Goal: Transaction & Acquisition: Purchase product/service

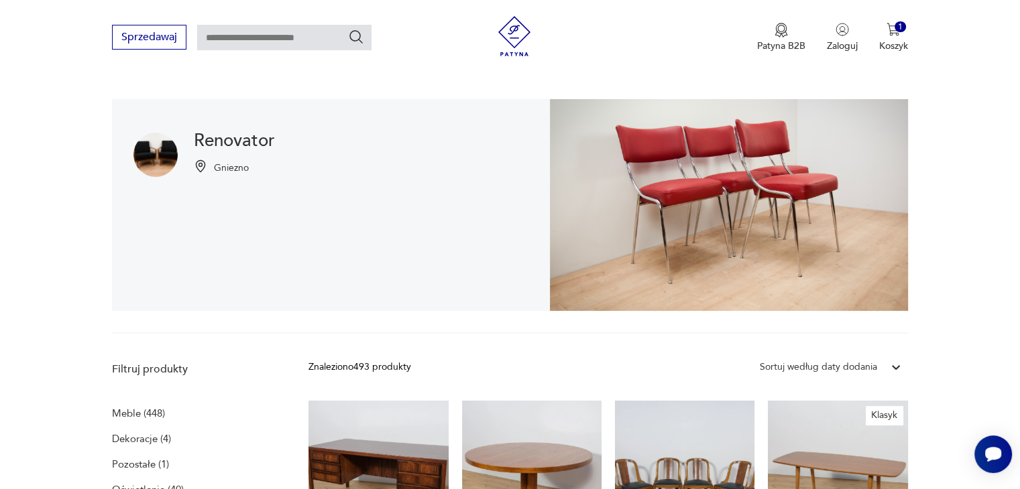
scroll to position [75, 0]
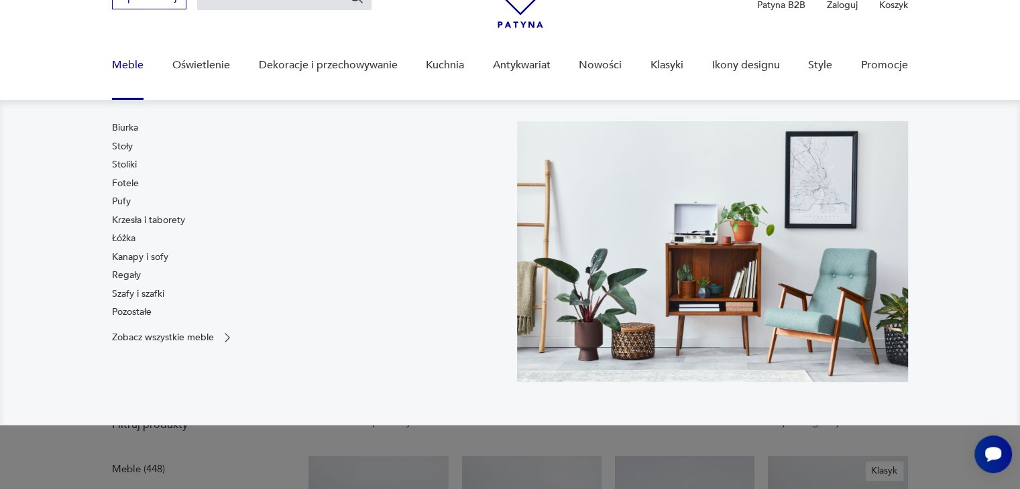
click at [126, 147] on link "Stoły" at bounding box center [122, 146] width 21 height 13
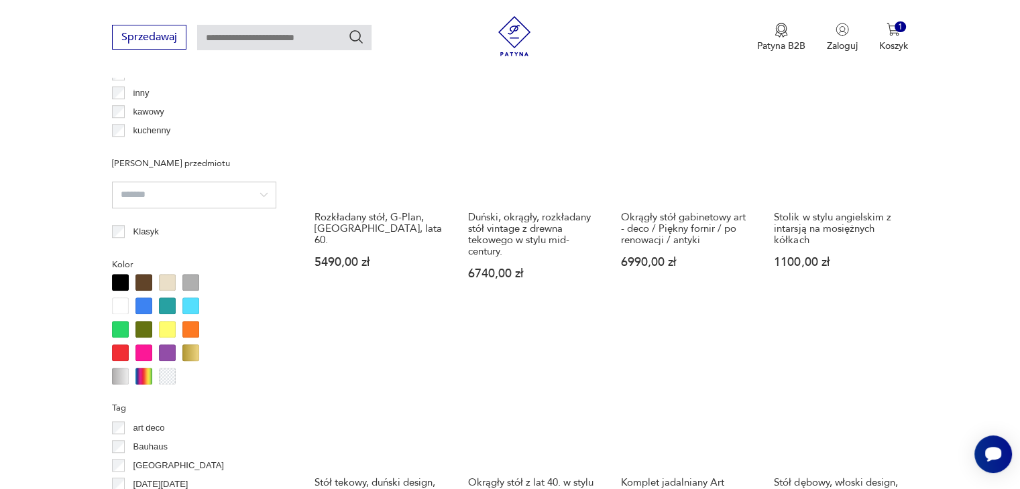
scroll to position [1300, 0]
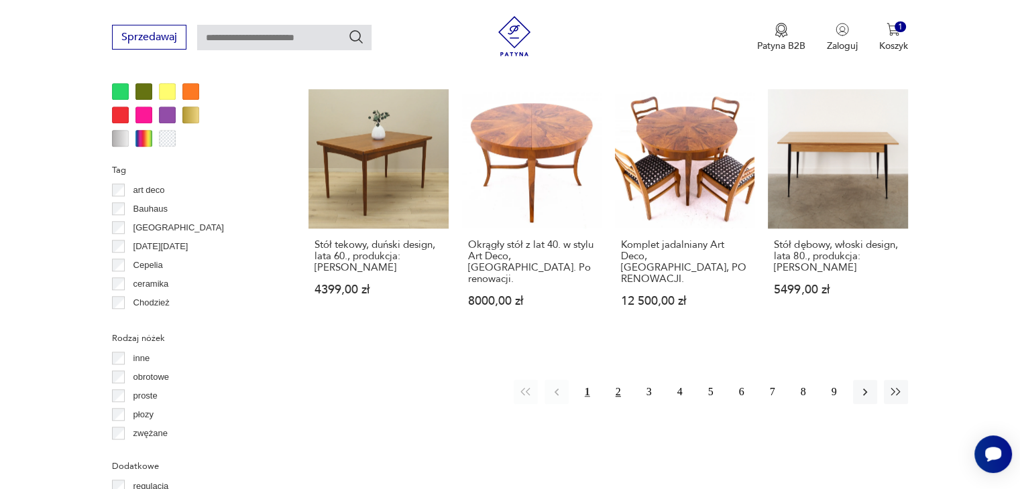
click at [615, 380] on button "2" at bounding box center [618, 392] width 24 height 24
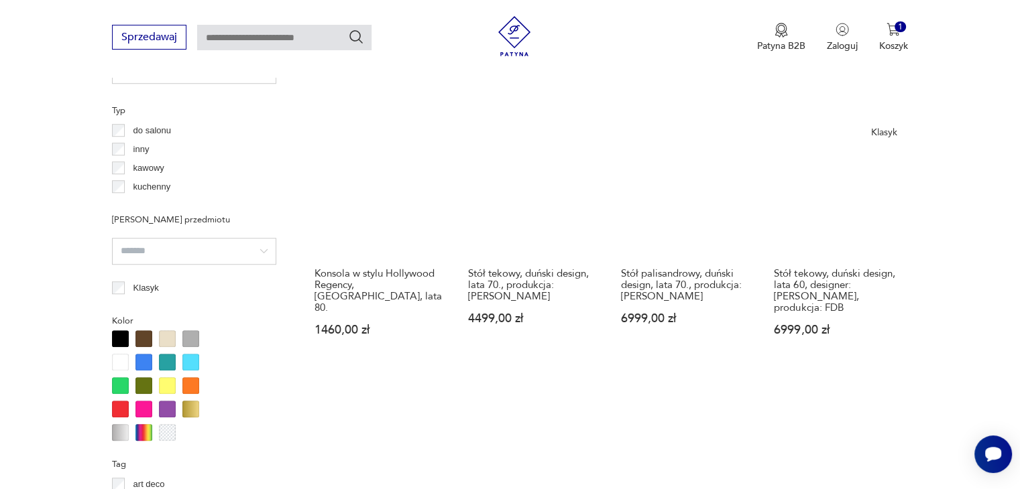
scroll to position [1227, 0]
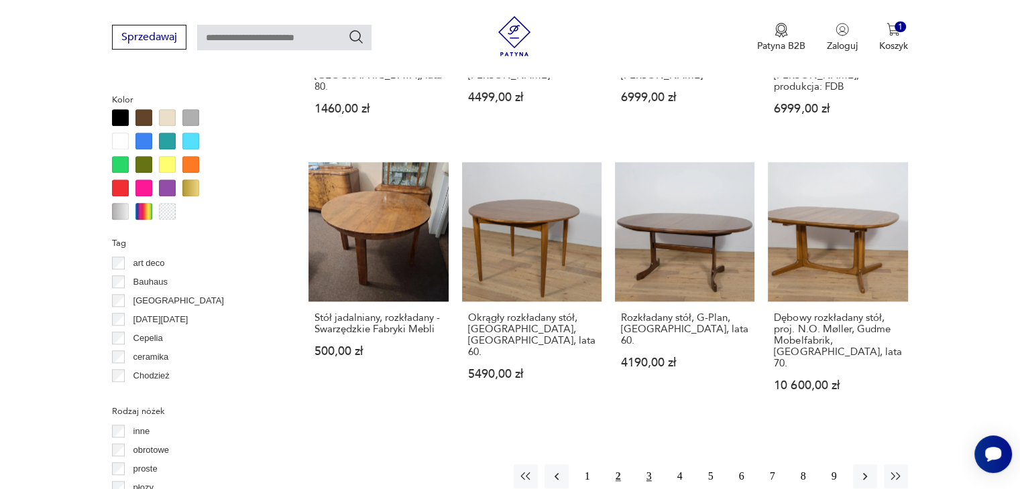
click at [648, 465] on button "3" at bounding box center [649, 477] width 24 height 24
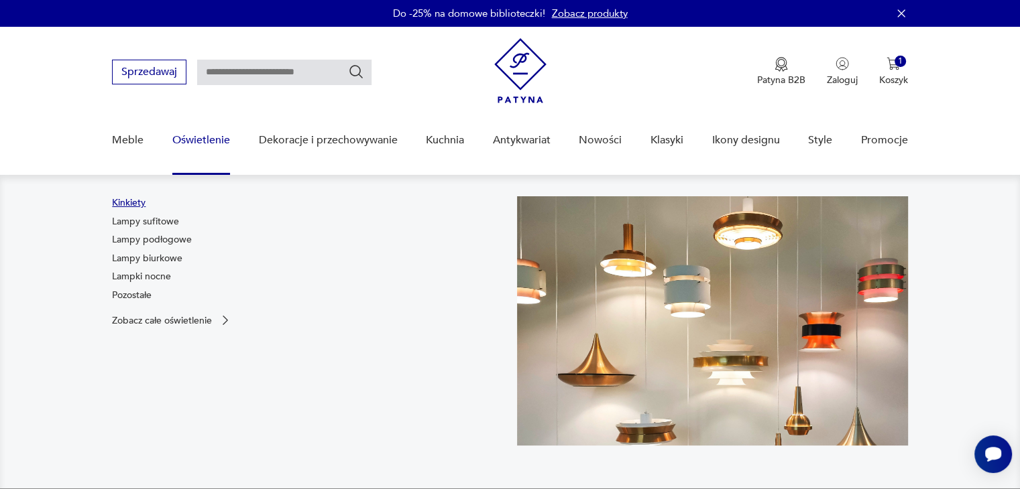
click at [131, 202] on link "Kinkiety" at bounding box center [129, 202] width 34 height 13
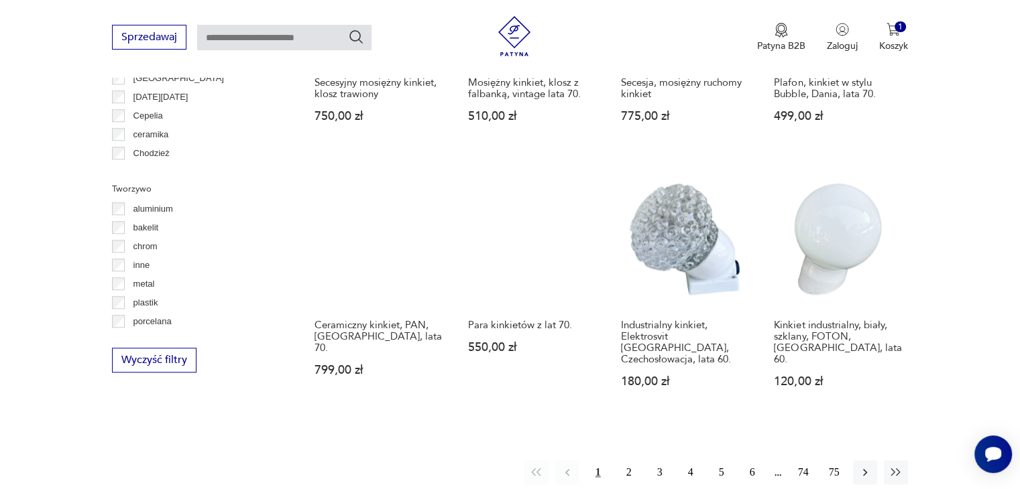
scroll to position [1157, 0]
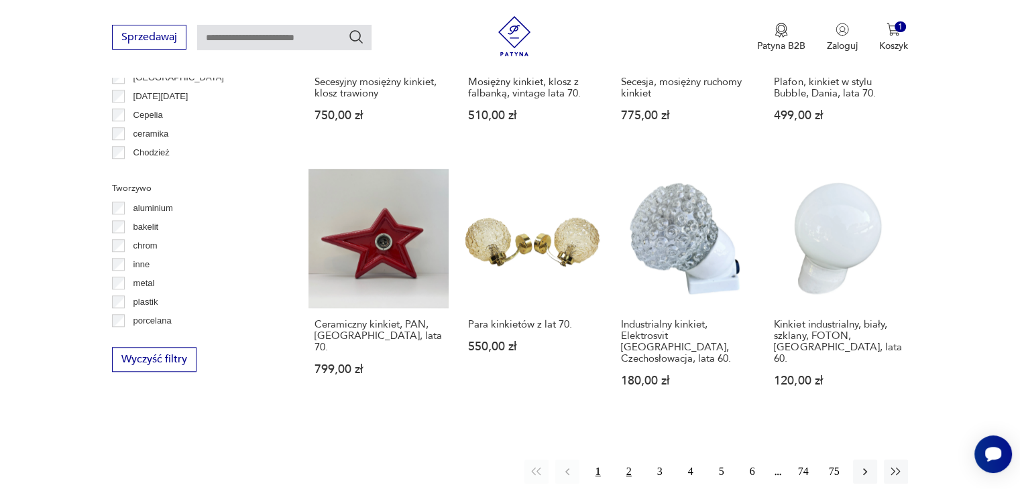
click at [636, 460] on button "2" at bounding box center [629, 472] width 24 height 24
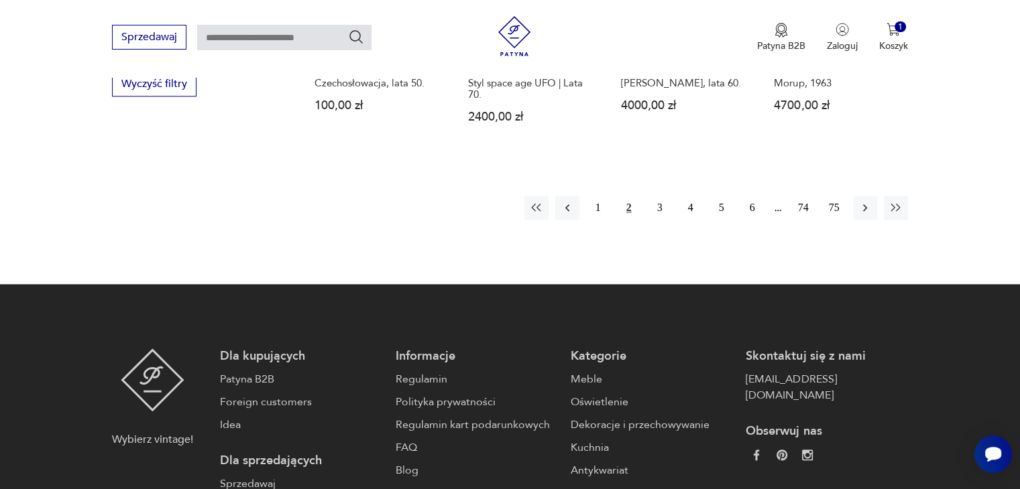
scroll to position [1455, 0]
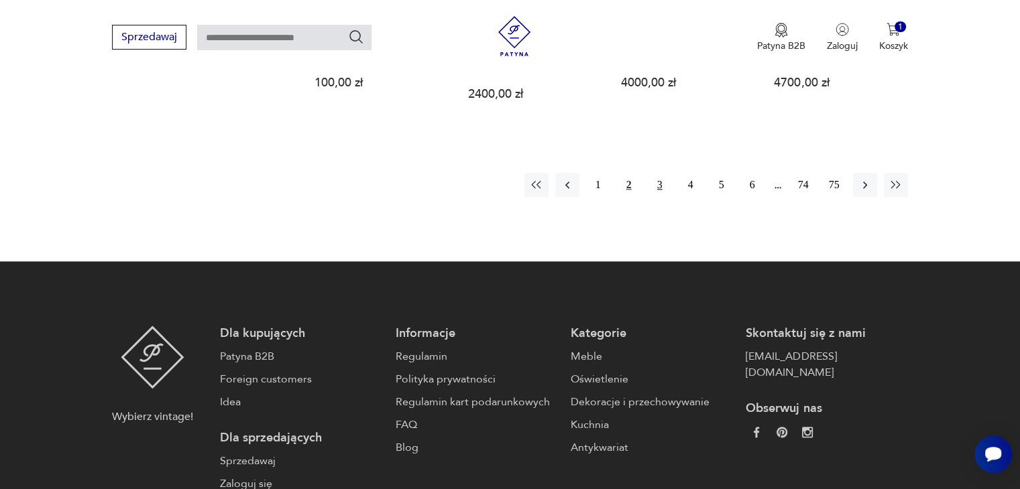
click at [664, 173] on button "3" at bounding box center [660, 185] width 24 height 24
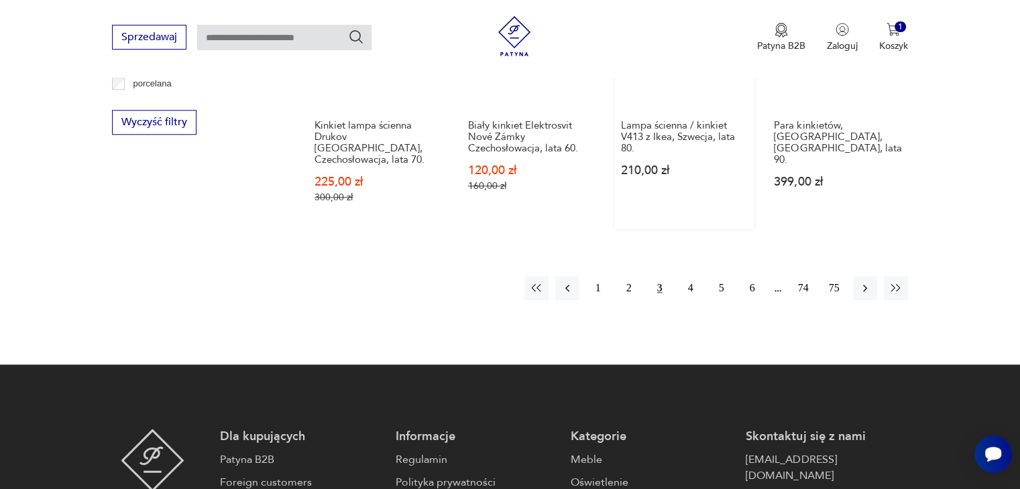
scroll to position [1321, 0]
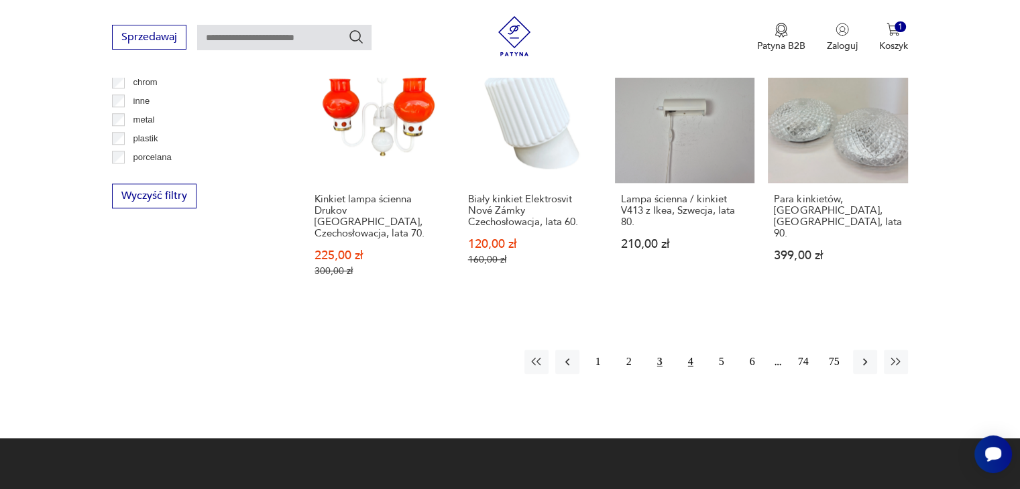
click at [685, 350] on button "4" at bounding box center [690, 362] width 24 height 24
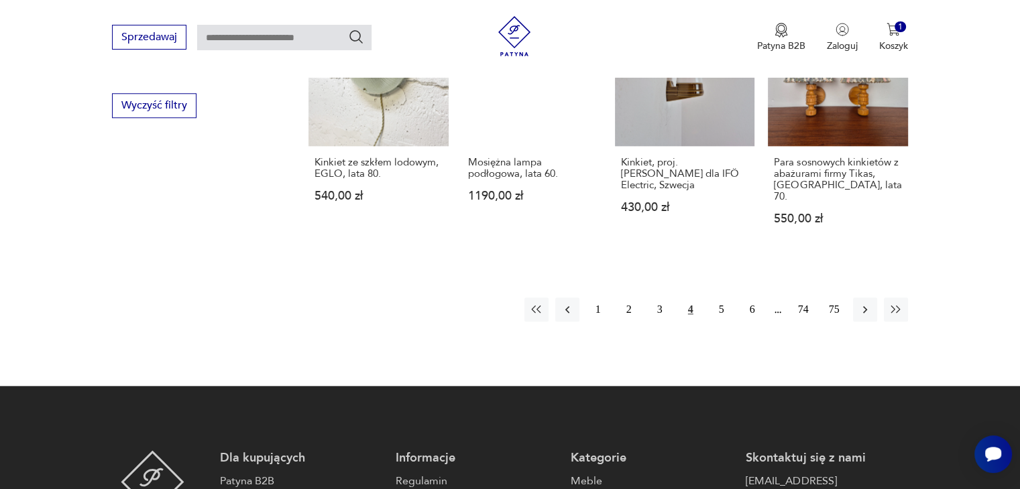
scroll to position [1522, 0]
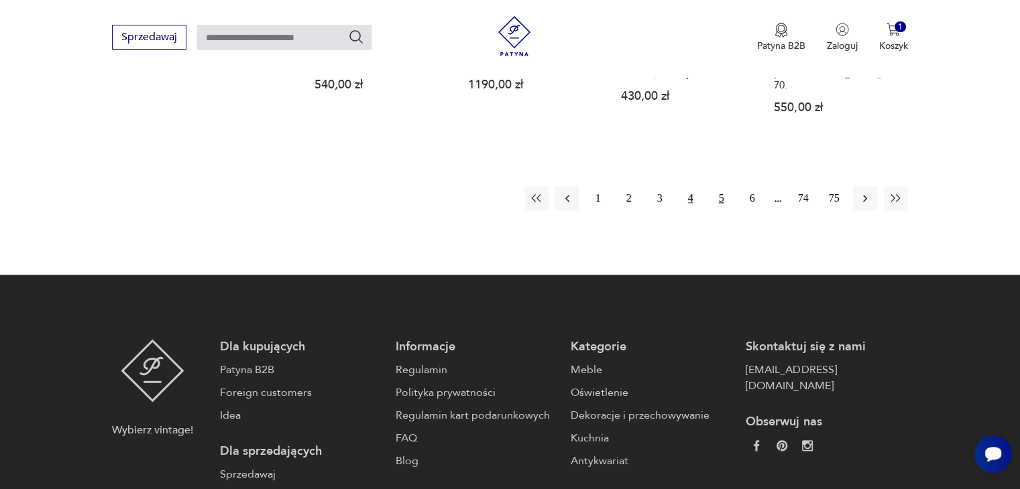
click at [721, 186] on button "5" at bounding box center [721, 198] width 24 height 24
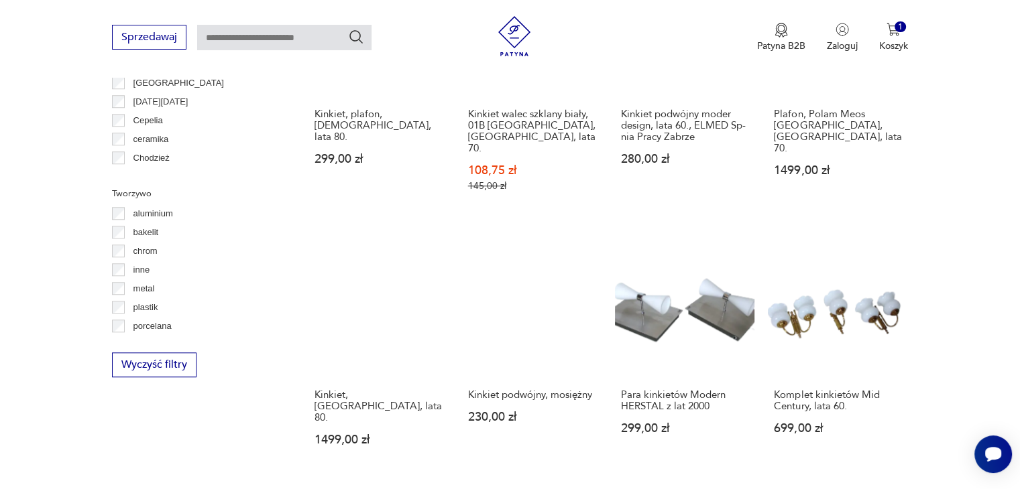
scroll to position [1321, 0]
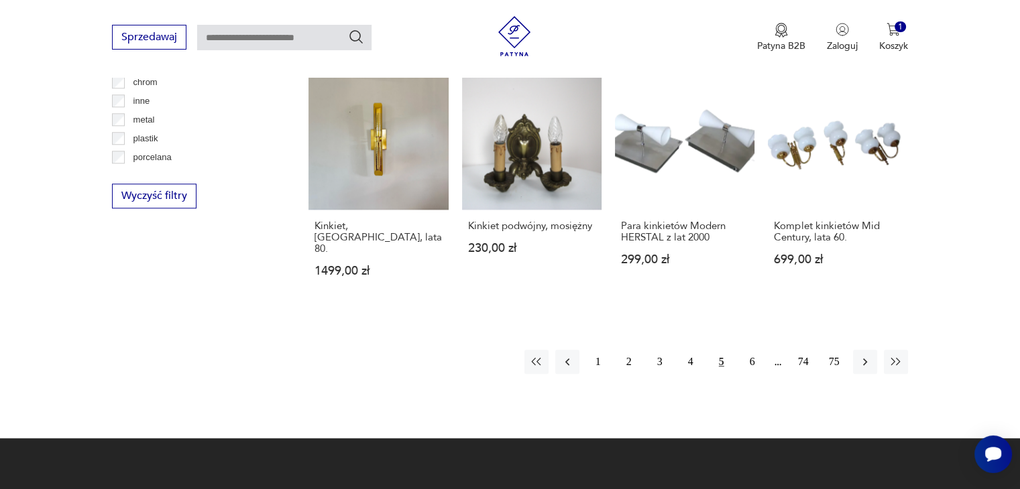
drag, startPoint x: 753, startPoint y: 302, endPoint x: 778, endPoint y: 292, distance: 26.1
click at [753, 350] on button "6" at bounding box center [752, 362] width 24 height 24
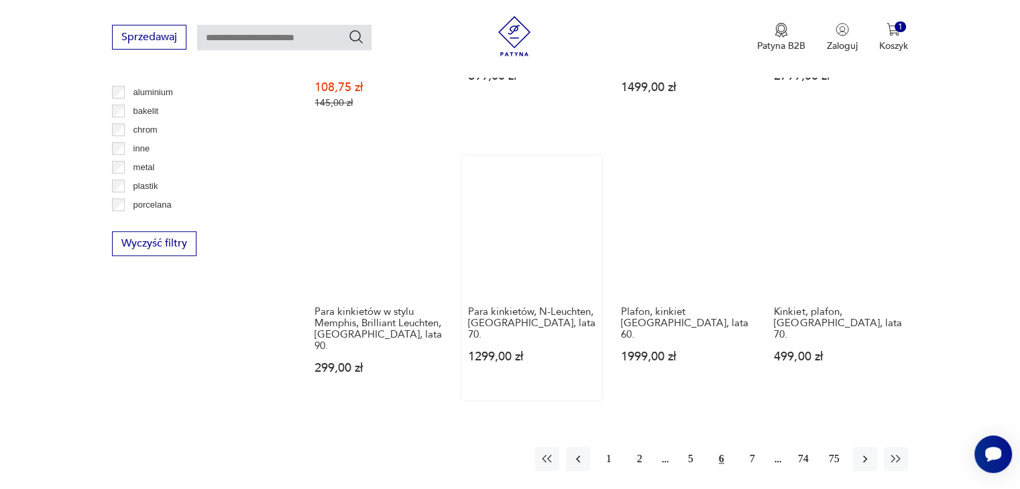
scroll to position [1254, 0]
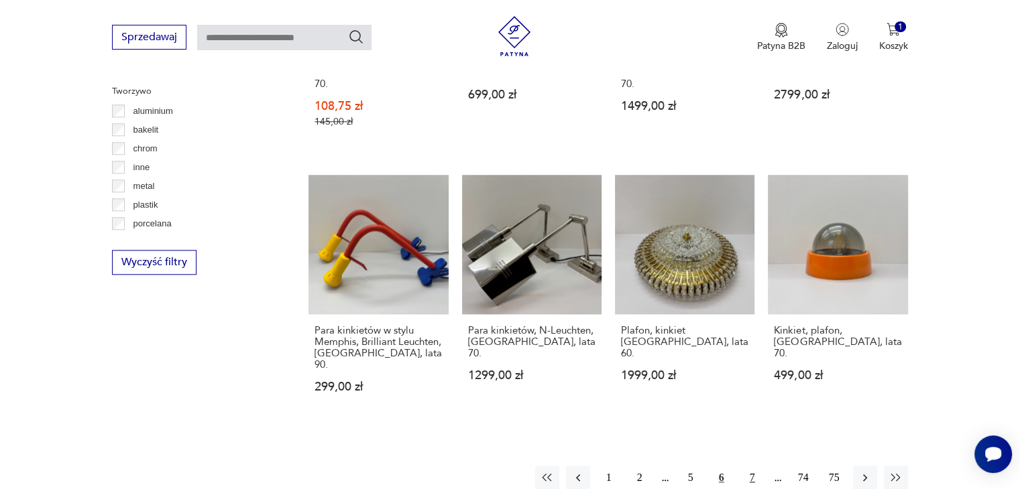
click at [751, 466] on button "7" at bounding box center [752, 478] width 24 height 24
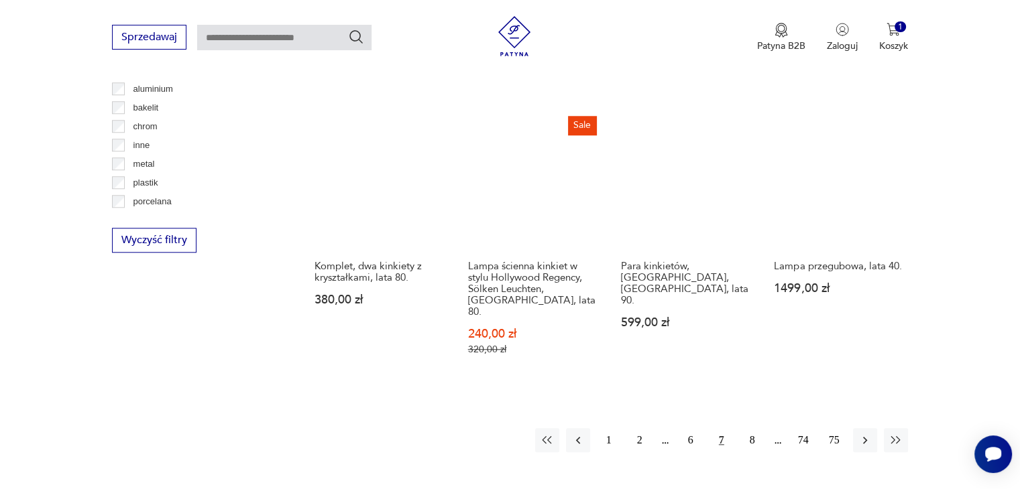
scroll to position [1254, 0]
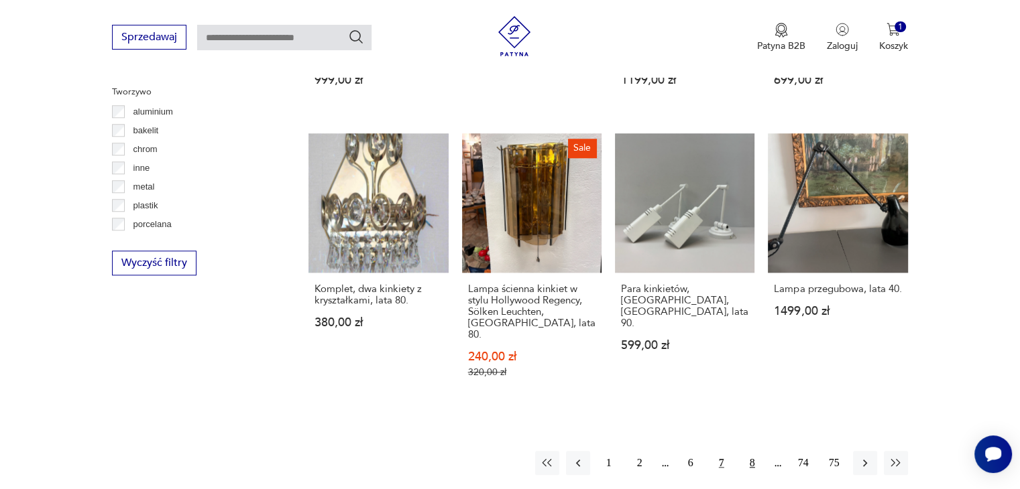
click at [751, 451] on button "8" at bounding box center [752, 463] width 24 height 24
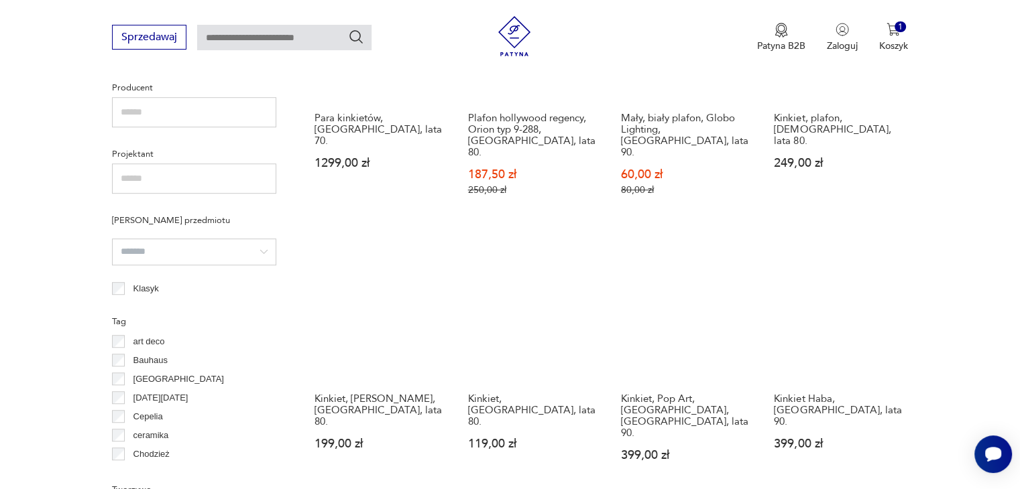
scroll to position [1120, 0]
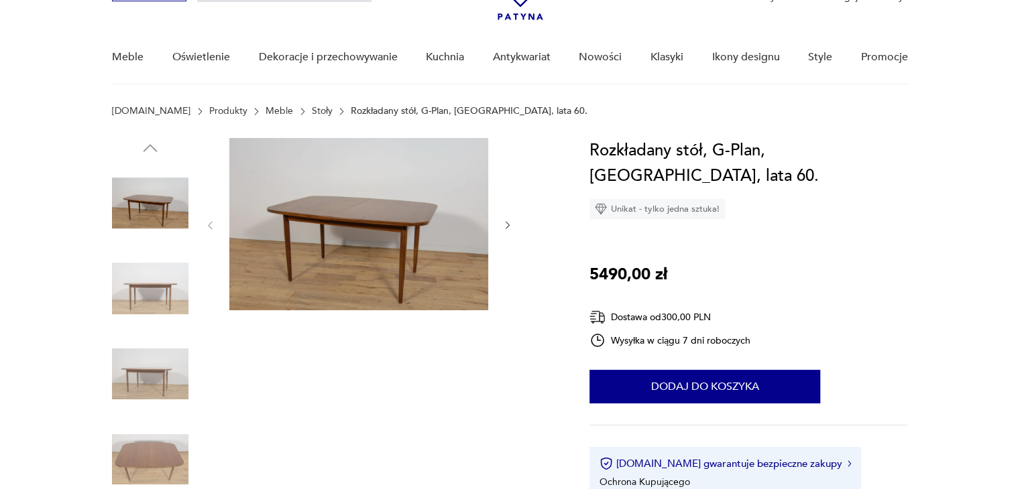
scroll to position [134, 0]
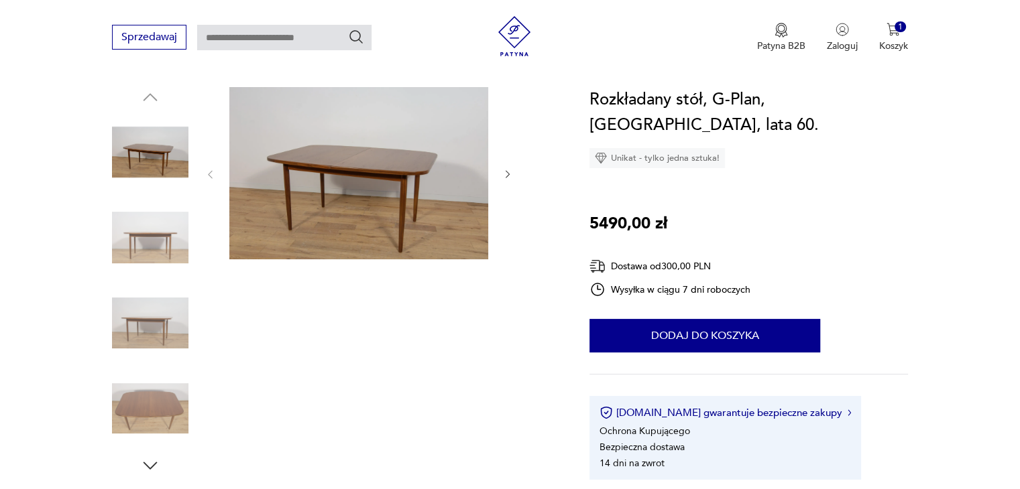
click at [166, 241] on img at bounding box center [150, 238] width 76 height 76
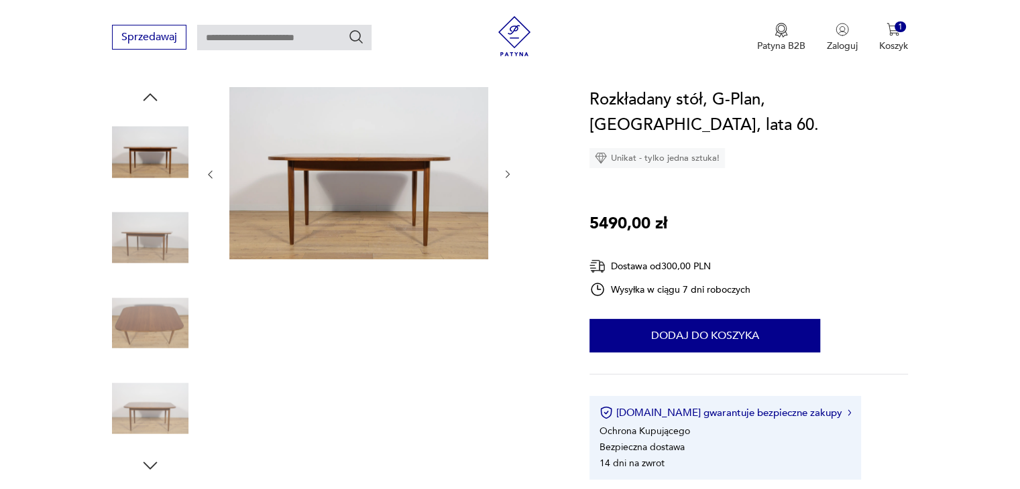
scroll to position [0, 0]
click at [154, 247] on img at bounding box center [150, 238] width 76 height 76
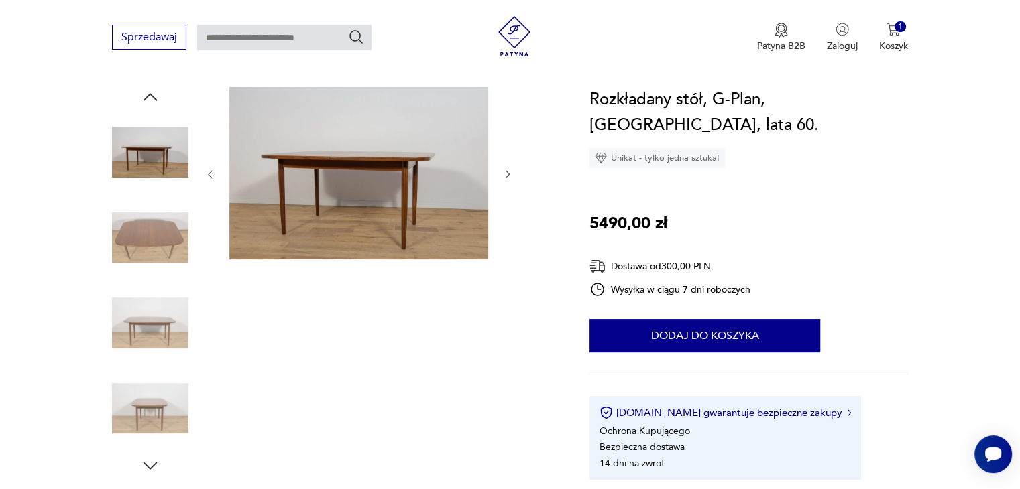
click at [150, 231] on img at bounding box center [150, 238] width 76 height 76
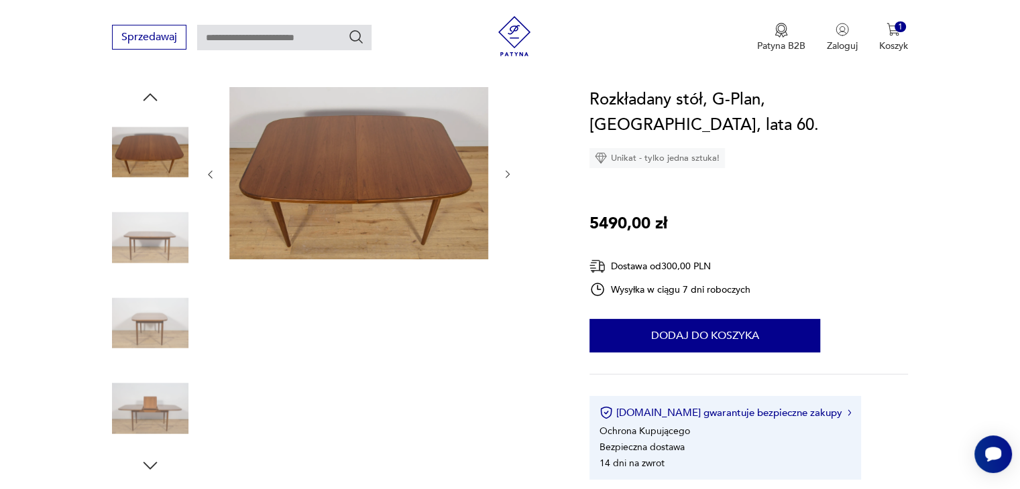
click at [147, 262] on img at bounding box center [150, 238] width 76 height 76
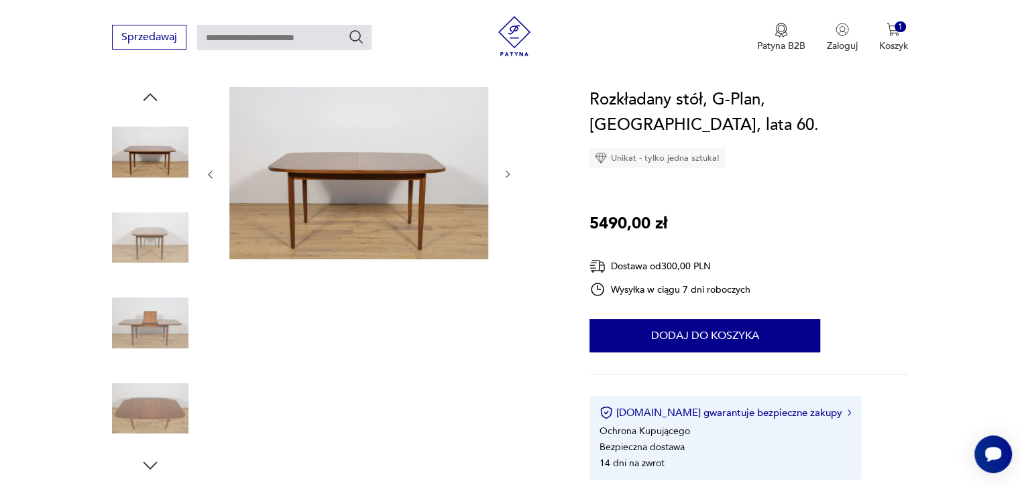
click at [145, 301] on img at bounding box center [150, 323] width 76 height 76
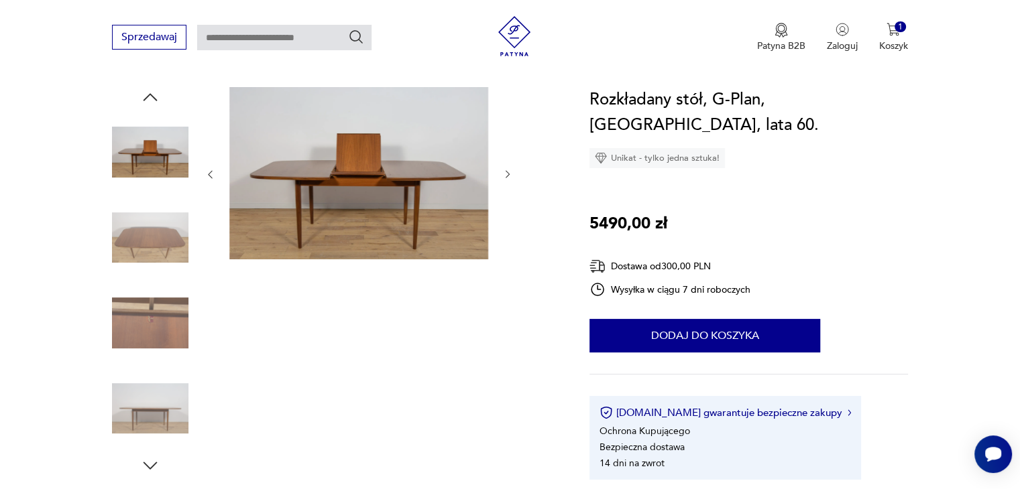
click at [149, 385] on img at bounding box center [150, 409] width 76 height 76
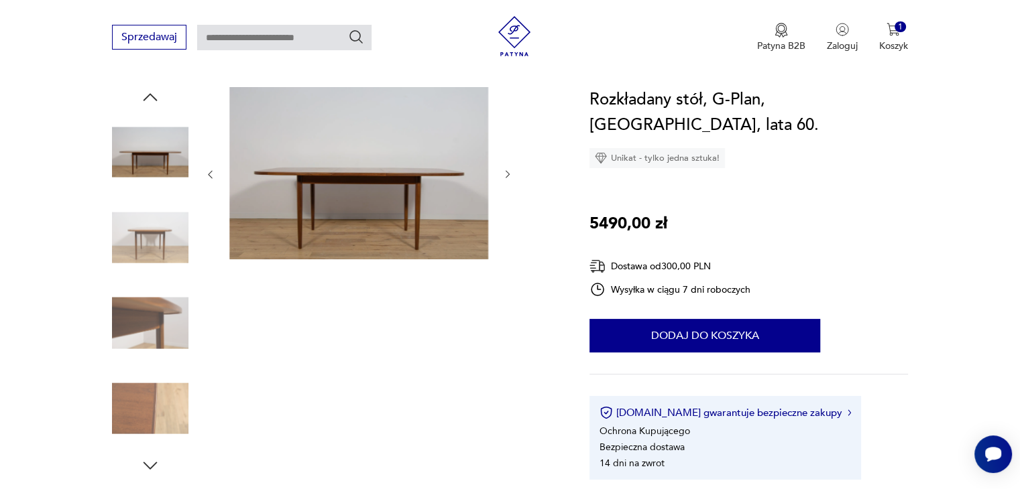
click at [145, 406] on img at bounding box center [150, 409] width 76 height 76
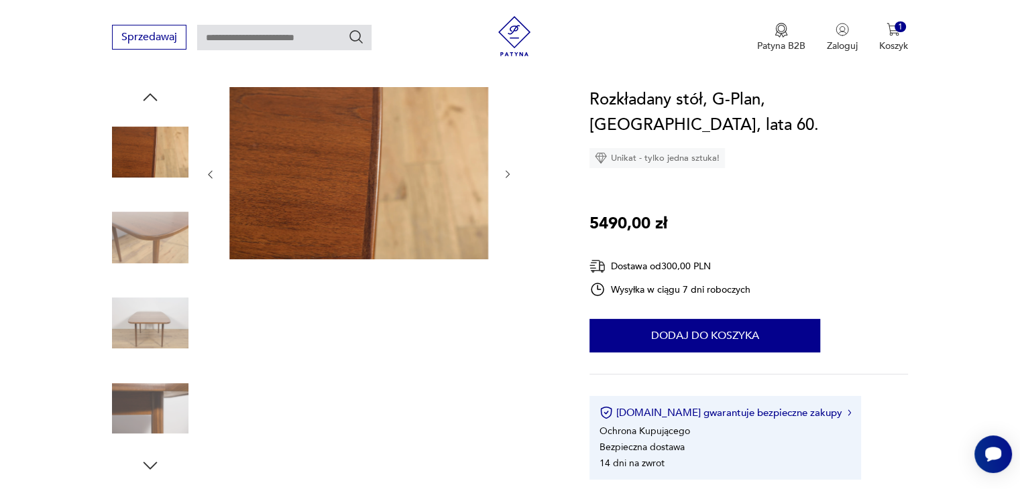
click at [963, 70] on div "Sprzedawaj Patyna B2B Zaloguj 1 Koszyk Twój koszyk ( 1 ) Krzesła GFM 110, proj.…" at bounding box center [510, 38] width 1020 height 77
click at [900, 37] on button "1 Koszyk" at bounding box center [893, 37] width 29 height 29
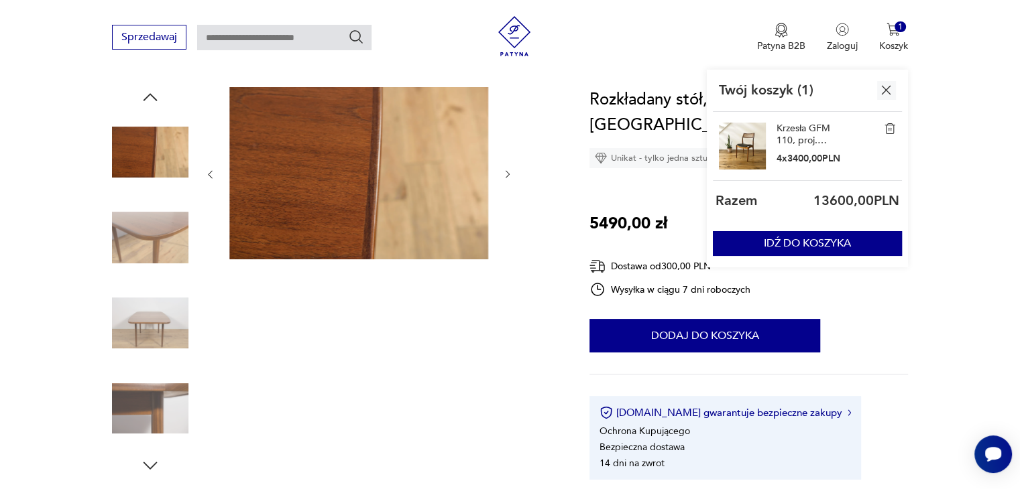
click at [802, 129] on link "Krzesła GFM 110, proj. [PERSON_NAME]" at bounding box center [809, 135] width 67 height 24
click at [794, 125] on link "Krzesła GFM 110, proj. [PERSON_NAME]" at bounding box center [809, 135] width 67 height 24
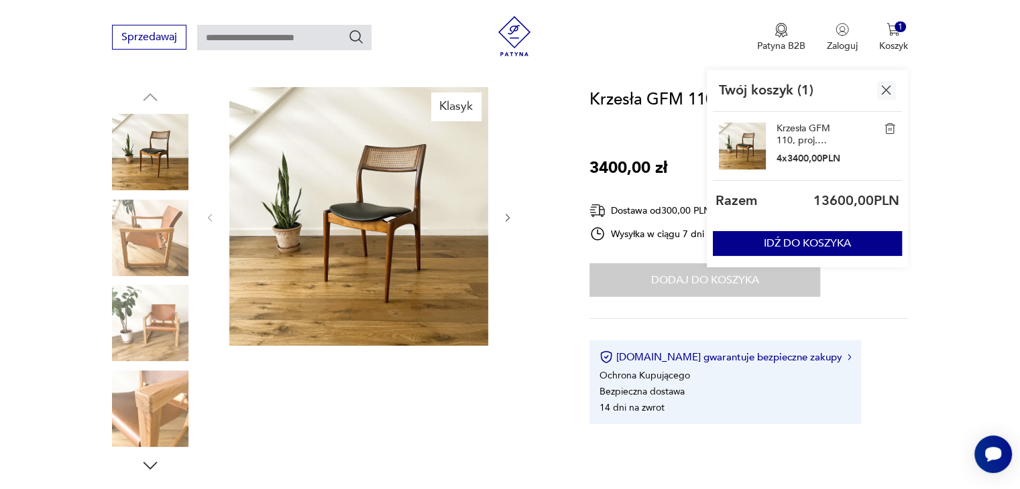
click at [432, 374] on div "Klasyk" at bounding box center [358, 281] width 308 height 389
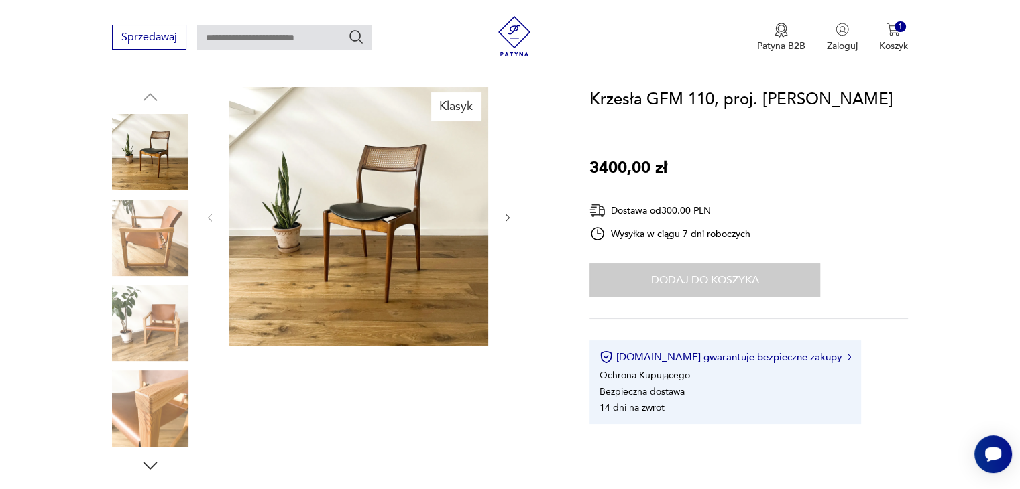
click at [703, 281] on div "Dodaj do koszyka" at bounding box center [704, 280] width 231 height 34
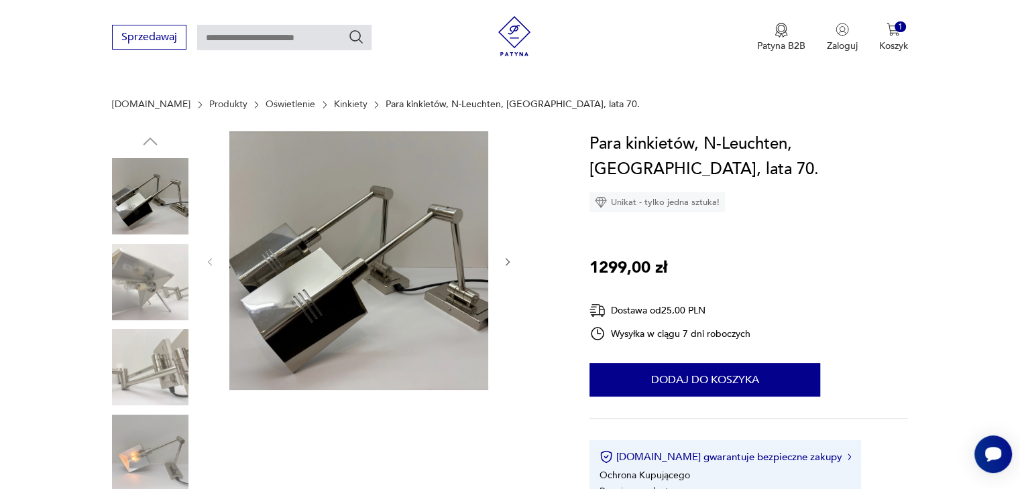
scroll to position [67, 0]
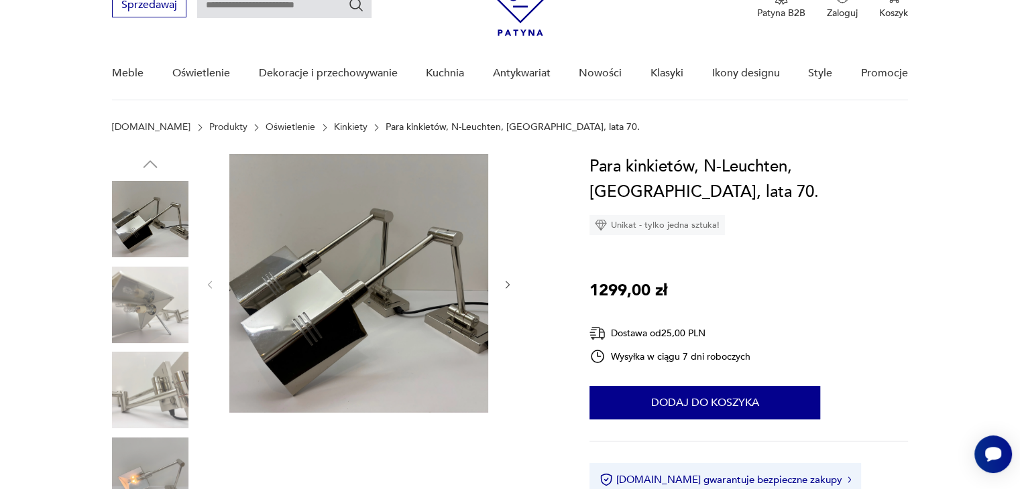
click at [153, 271] on img at bounding box center [150, 305] width 76 height 76
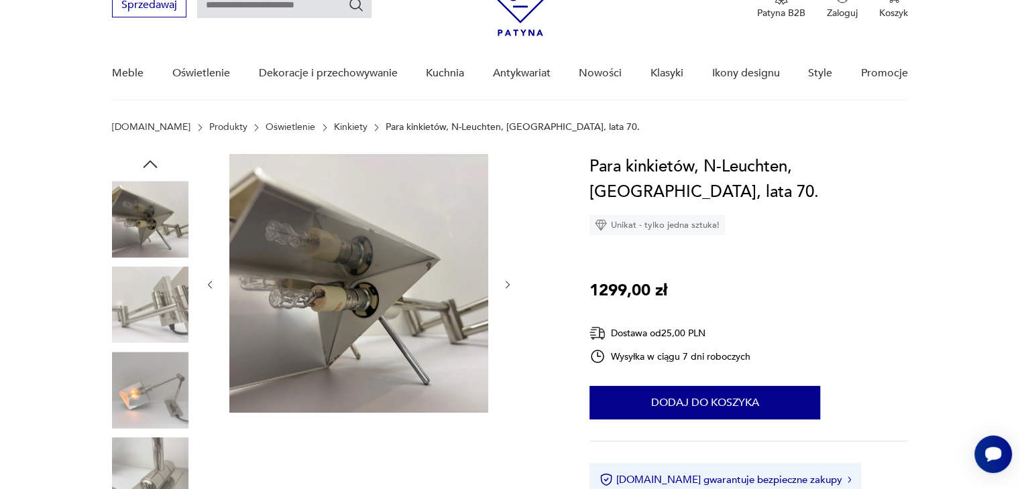
click at [154, 304] on img at bounding box center [150, 305] width 76 height 76
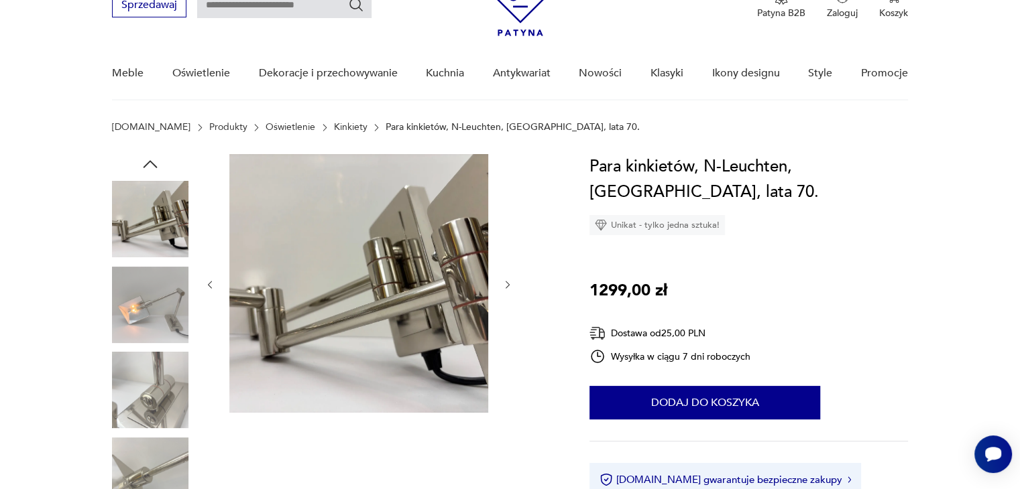
click at [156, 356] on img at bounding box center [150, 390] width 76 height 76
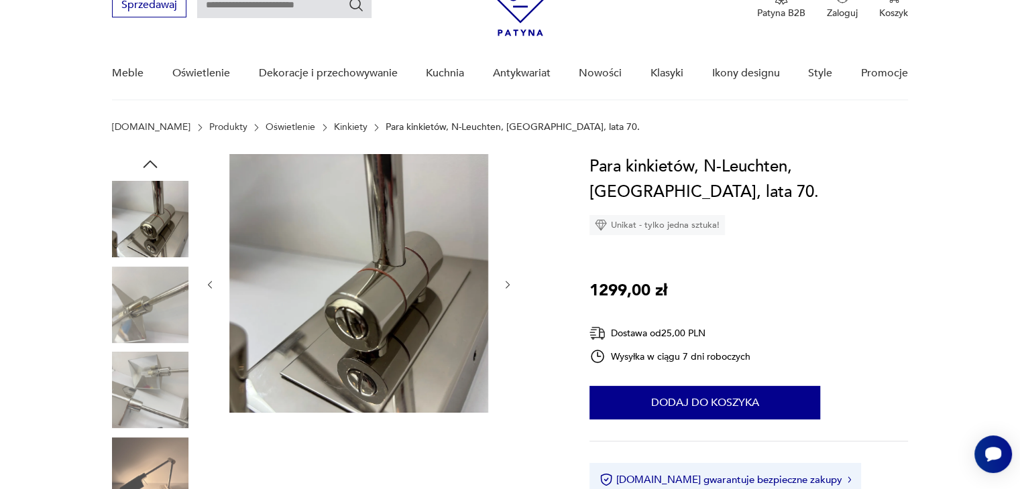
click at [153, 415] on img at bounding box center [150, 390] width 76 height 76
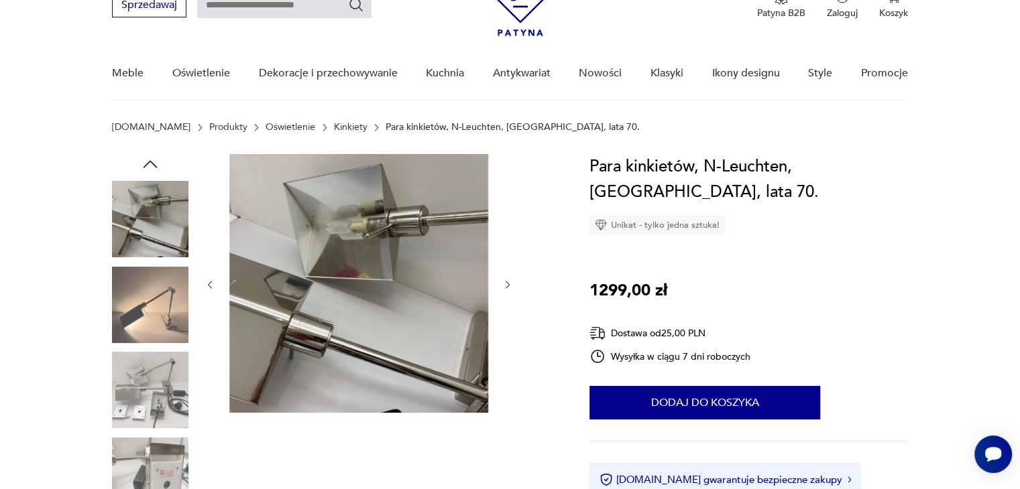
click at [150, 339] on img at bounding box center [150, 305] width 76 height 76
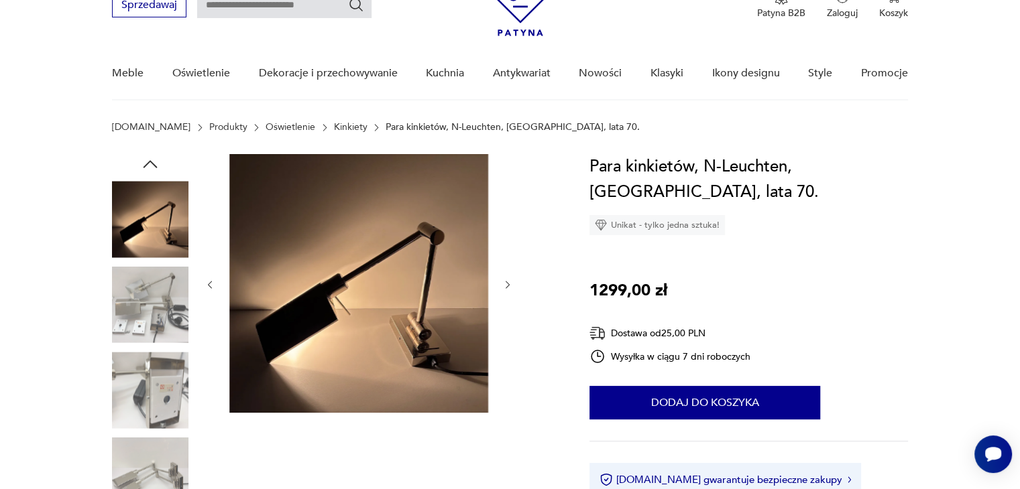
click at [146, 309] on img at bounding box center [150, 305] width 76 height 76
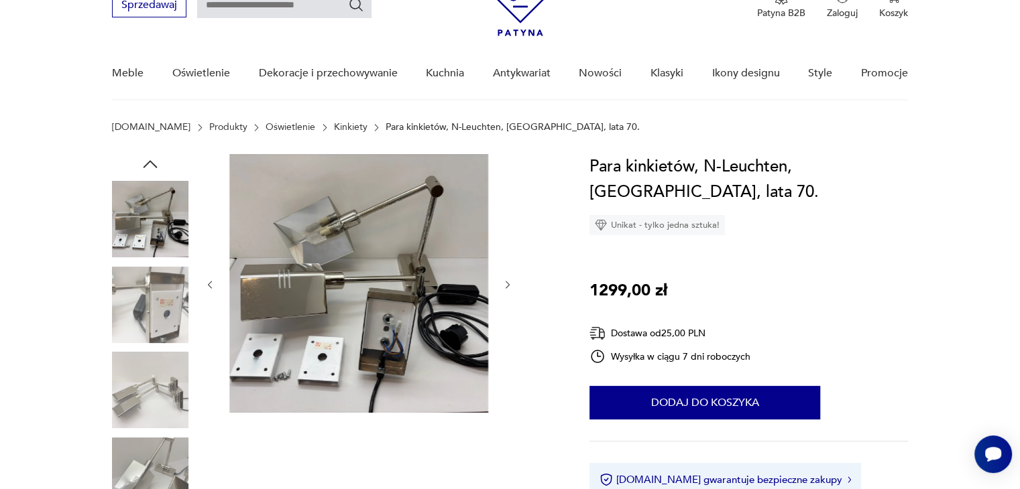
click at [154, 318] on img at bounding box center [150, 305] width 76 height 76
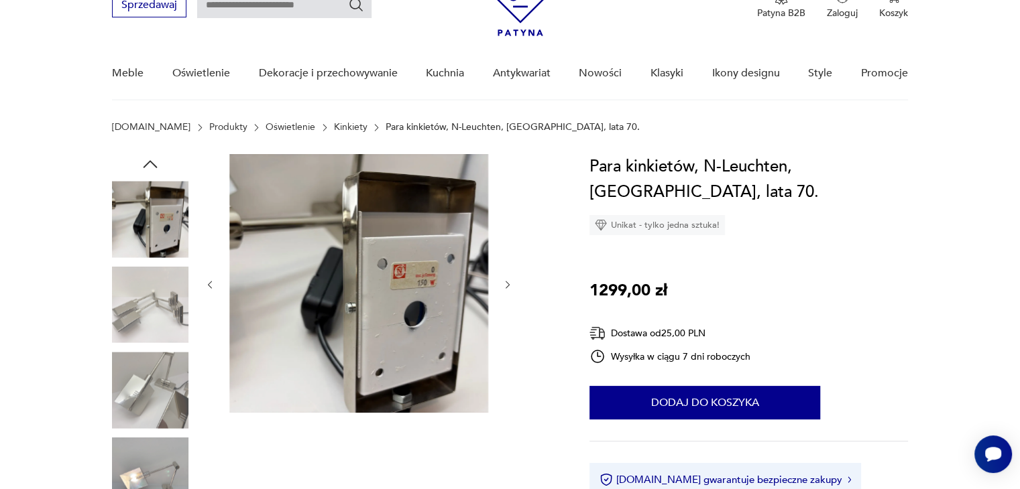
click at [147, 317] on img at bounding box center [150, 305] width 76 height 76
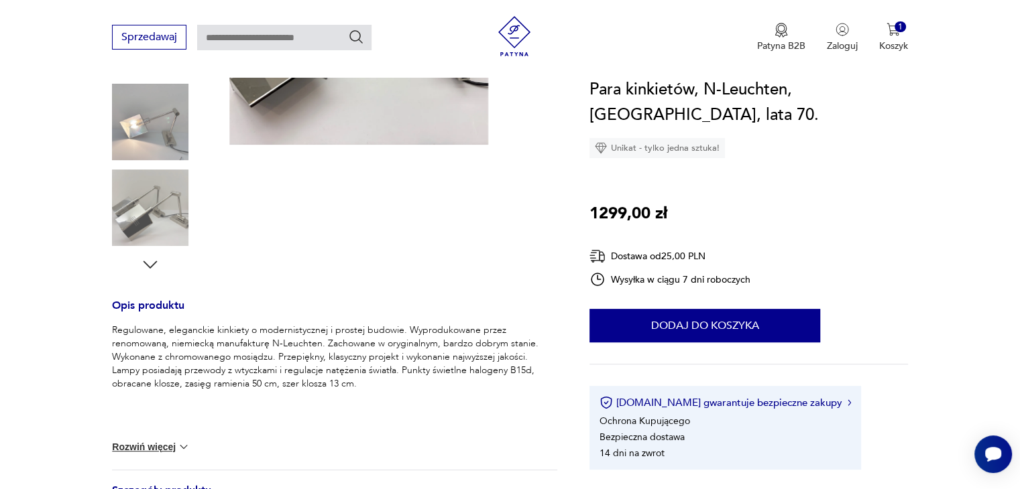
scroll to position [0, 0]
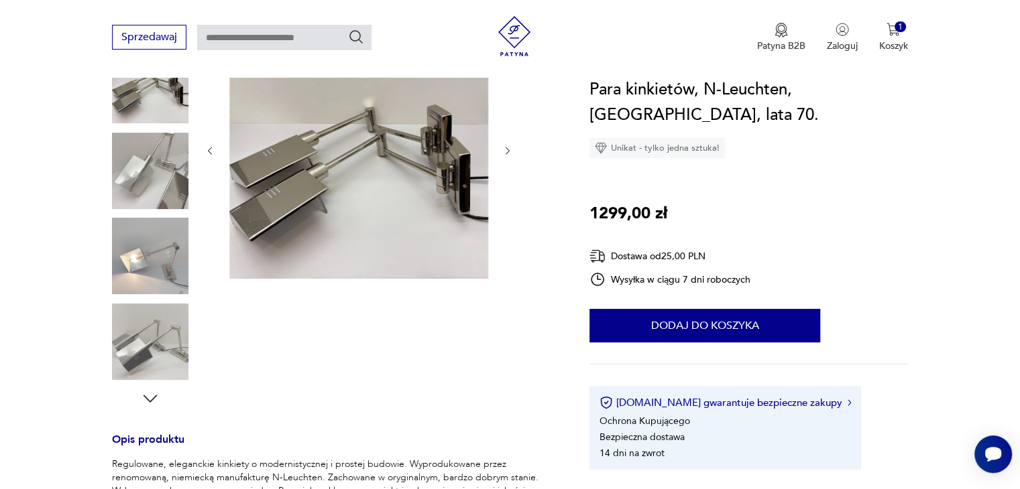
click at [149, 344] on img at bounding box center [150, 342] width 76 height 76
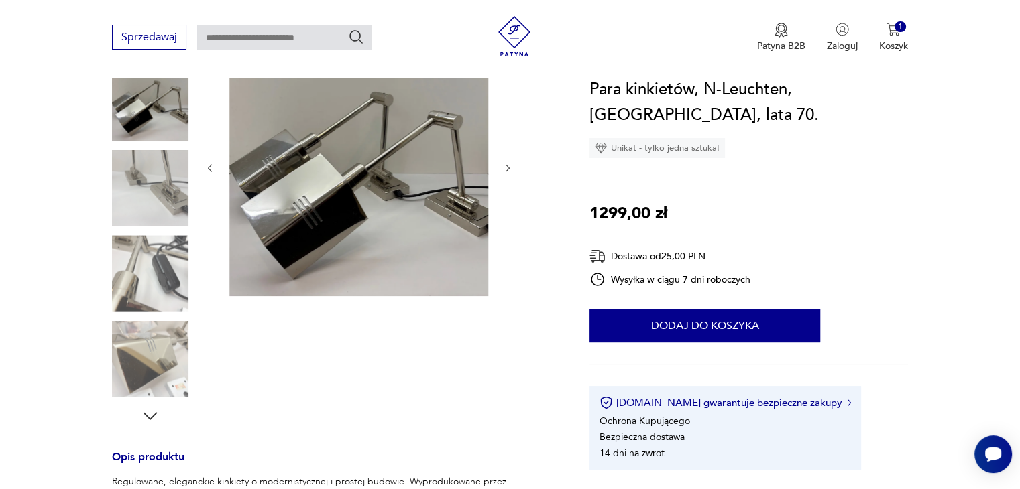
scroll to position [67, 0]
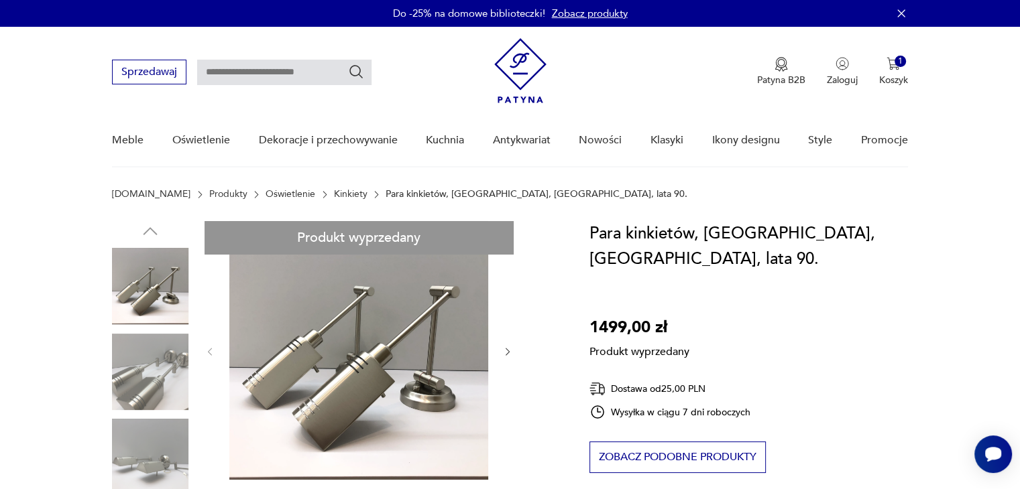
drag, startPoint x: 343, startPoint y: 351, endPoint x: 282, endPoint y: 278, distance: 95.6
